Goal: Find specific page/section: Find specific page/section

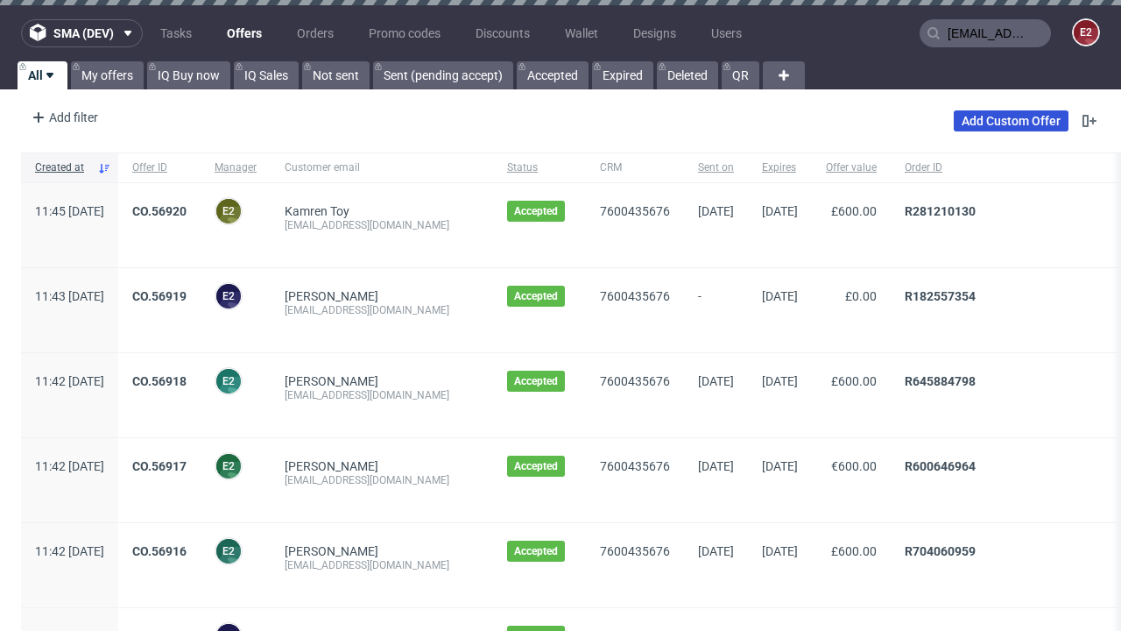
type input "[EMAIL_ADDRESS][DOMAIN_NAME]"
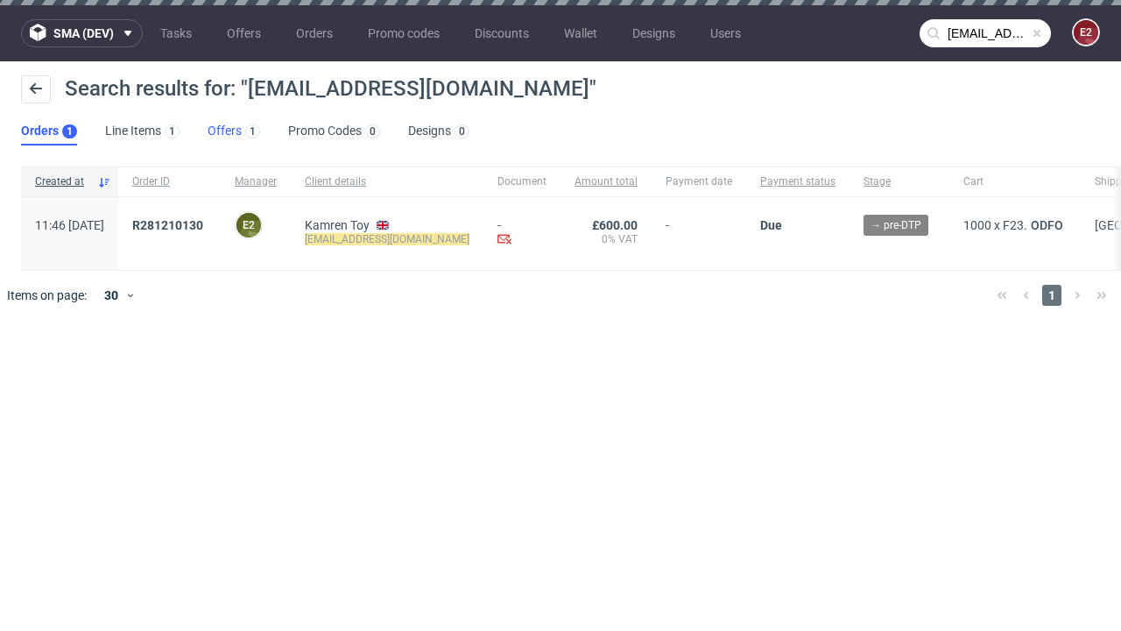
click at [234, 131] on link "Offers 1" at bounding box center [234, 131] width 53 height 28
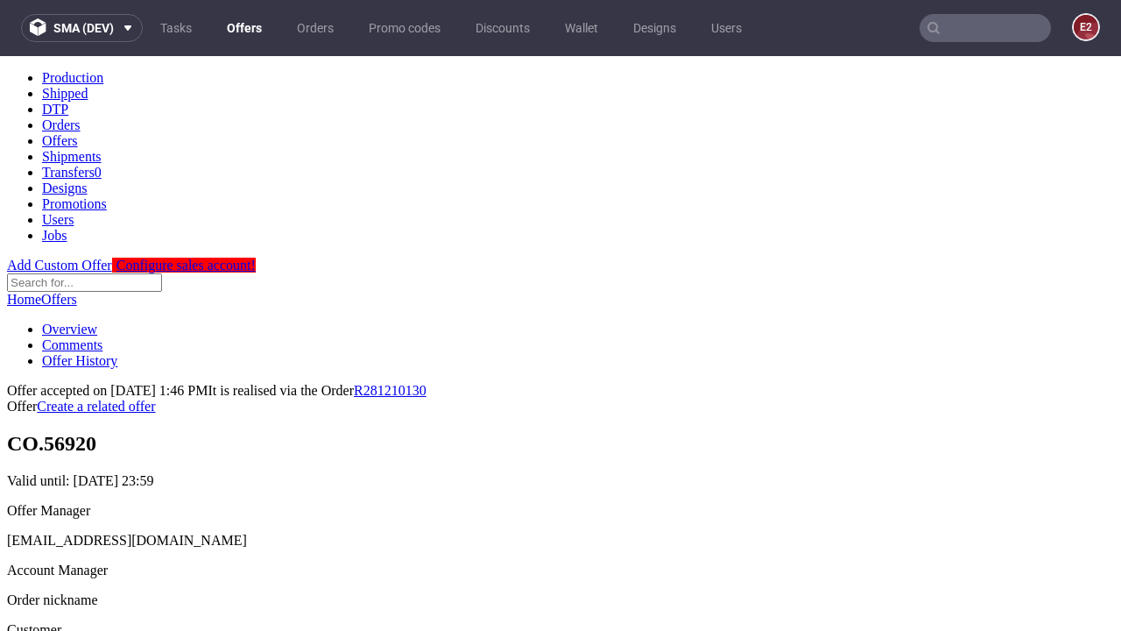
scroll to position [221, 0]
